Goal: Information Seeking & Learning: Learn about a topic

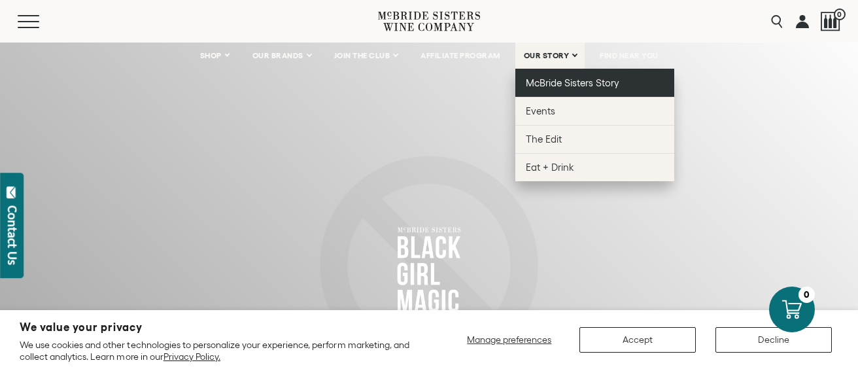
click at [559, 87] on span "McBride Sisters Story" at bounding box center [572, 82] width 93 height 11
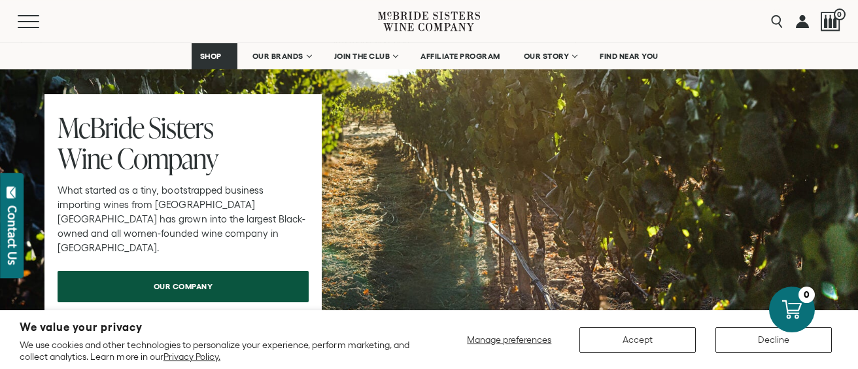
scroll to position [4108, 0]
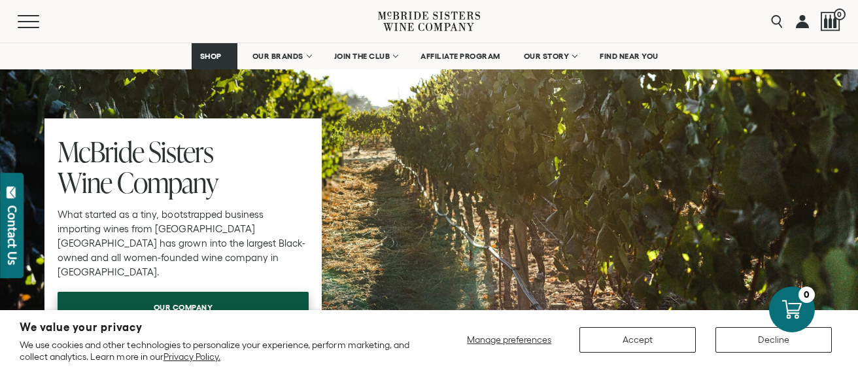
click at [282, 292] on link "our company" at bounding box center [183, 307] width 251 height 31
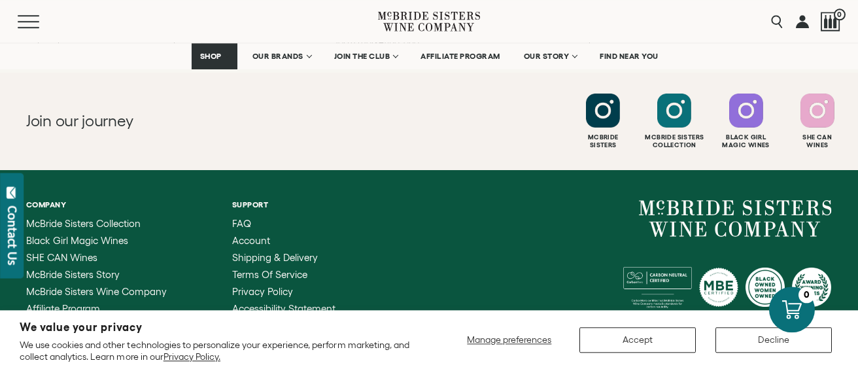
scroll to position [2134, 0]
